Goal: Task Accomplishment & Management: Manage account settings

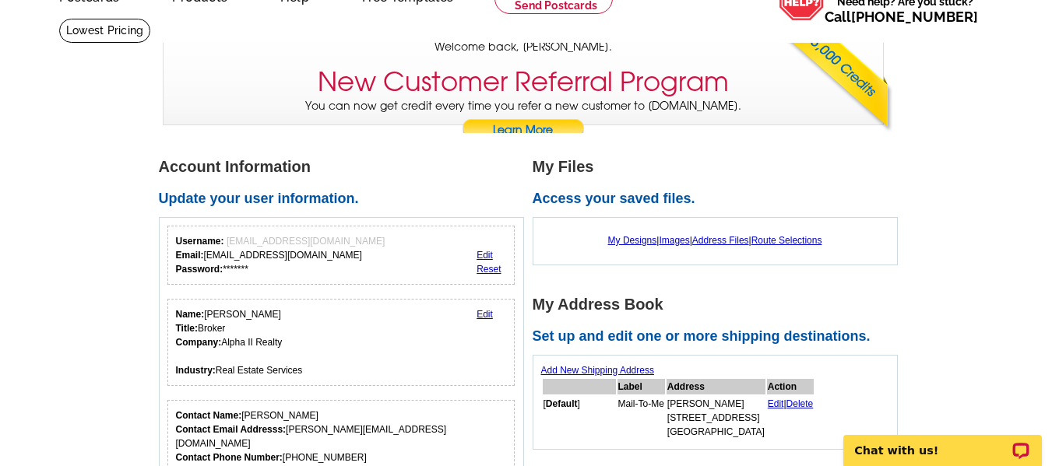
scroll to position [95, 0]
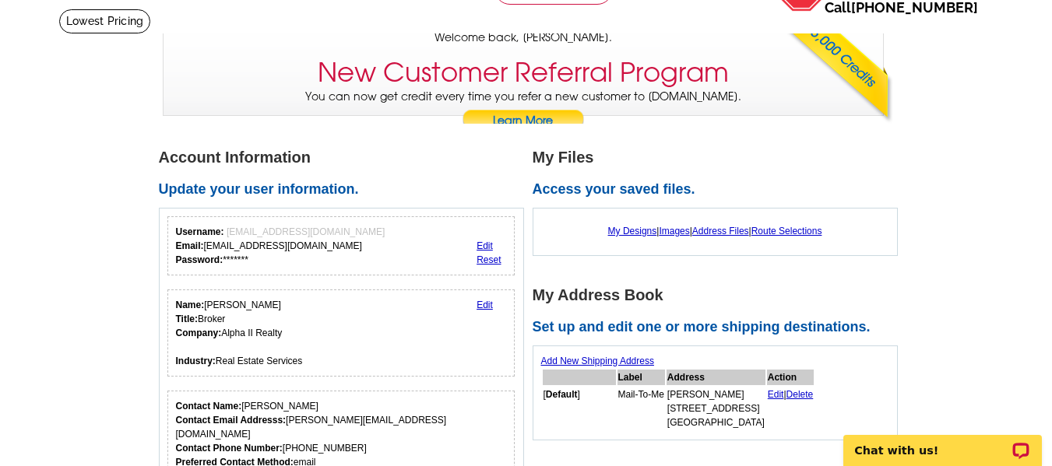
click at [486, 247] on link "Edit" at bounding box center [484, 246] width 16 height 11
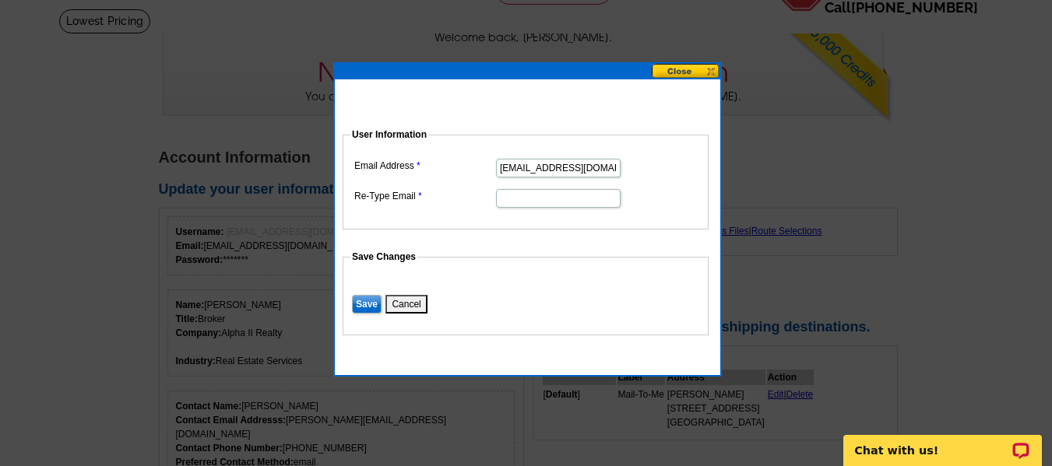
click at [547, 202] on input "Re-Type Email" at bounding box center [558, 198] width 125 height 19
type input "cristinebullard@gmail.com"
click at [360, 301] on input "Save" at bounding box center [367, 304] width 30 height 19
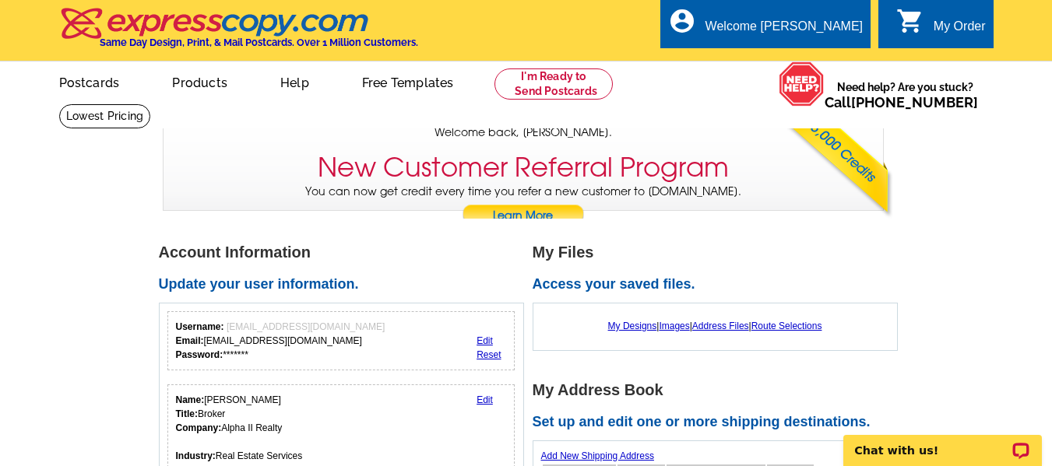
click at [192, 88] on link "Products" at bounding box center [199, 81] width 105 height 37
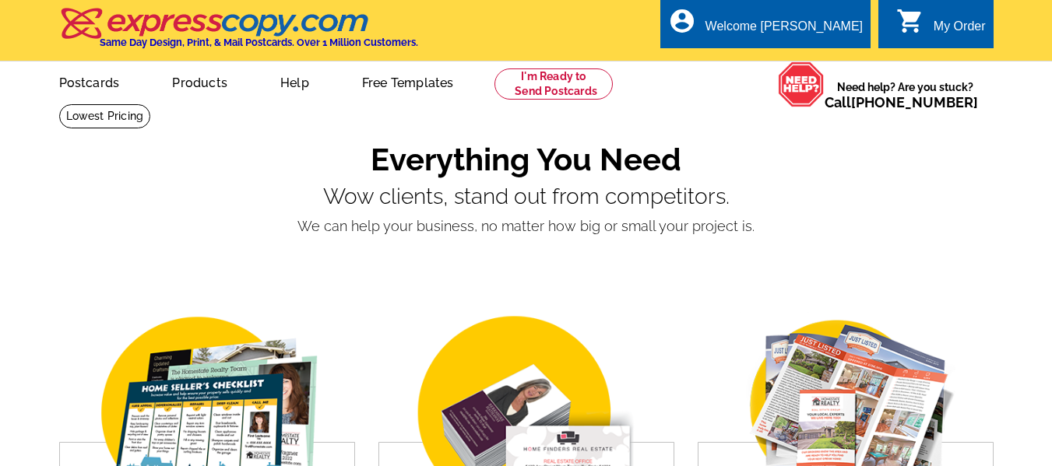
click at [209, 86] on link "Products" at bounding box center [199, 81] width 105 height 37
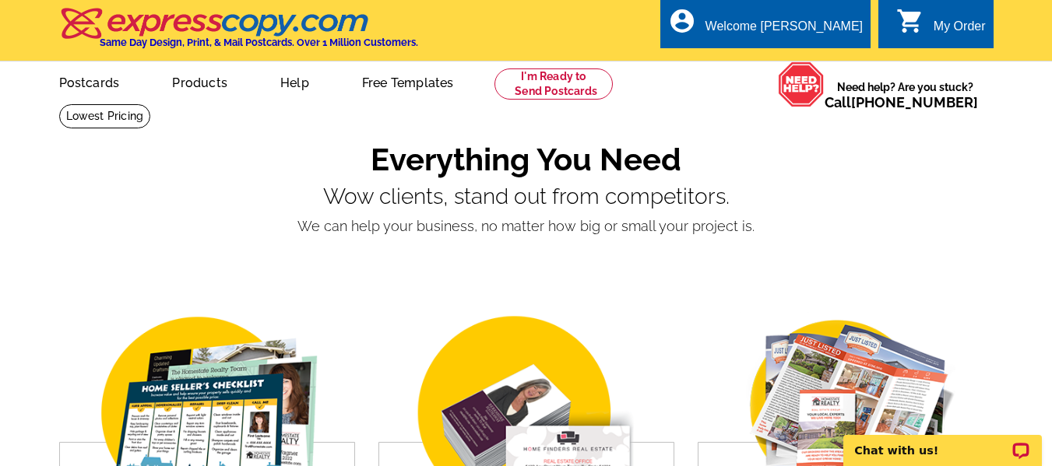
drag, startPoint x: 0, startPoint y: 0, endPoint x: 209, endPoint y: 86, distance: 225.8
drag, startPoint x: 209, startPoint y: 86, endPoint x: 185, endPoint y: 86, distance: 23.4
click at [185, 86] on link "Products" at bounding box center [199, 81] width 105 height 37
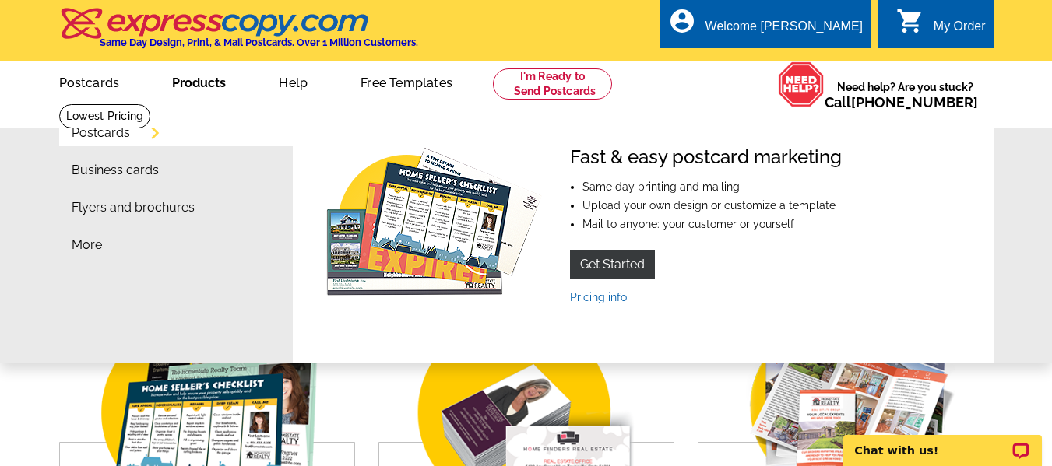
click at [207, 86] on link "Products" at bounding box center [199, 81] width 104 height 37
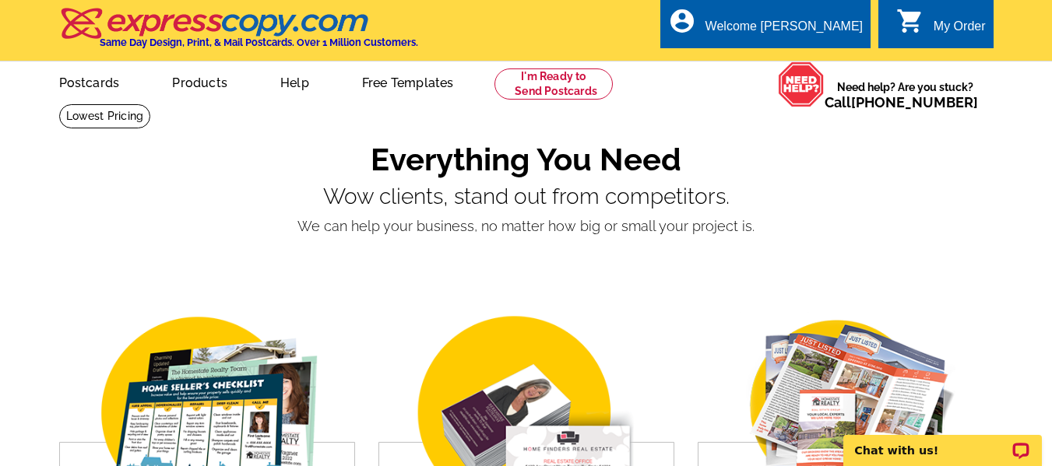
click at [207, 86] on link "Products" at bounding box center [199, 81] width 105 height 37
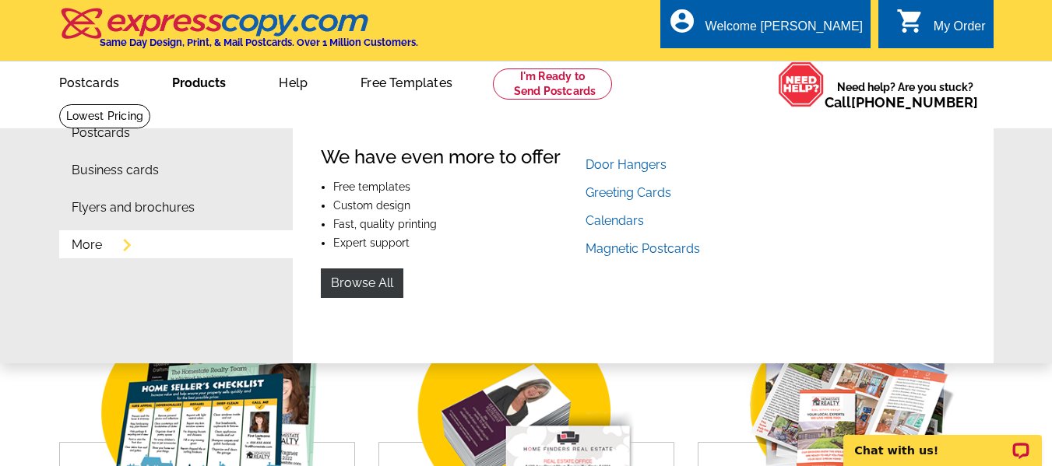
click at [91, 241] on link "More" at bounding box center [87, 245] width 30 height 12
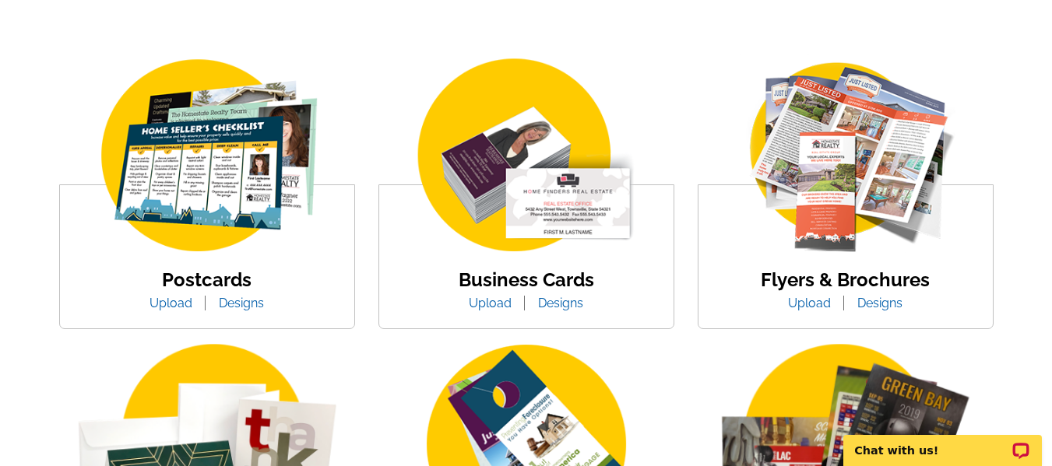
scroll to position [262, 0]
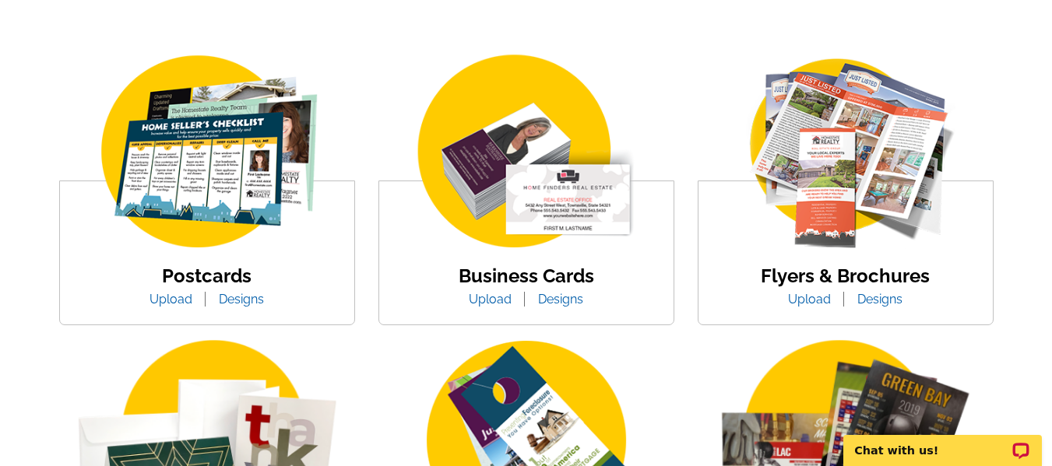
click at [901, 255] on img at bounding box center [845, 153] width 265 height 205
